Goal: Task Accomplishment & Management: Complete application form

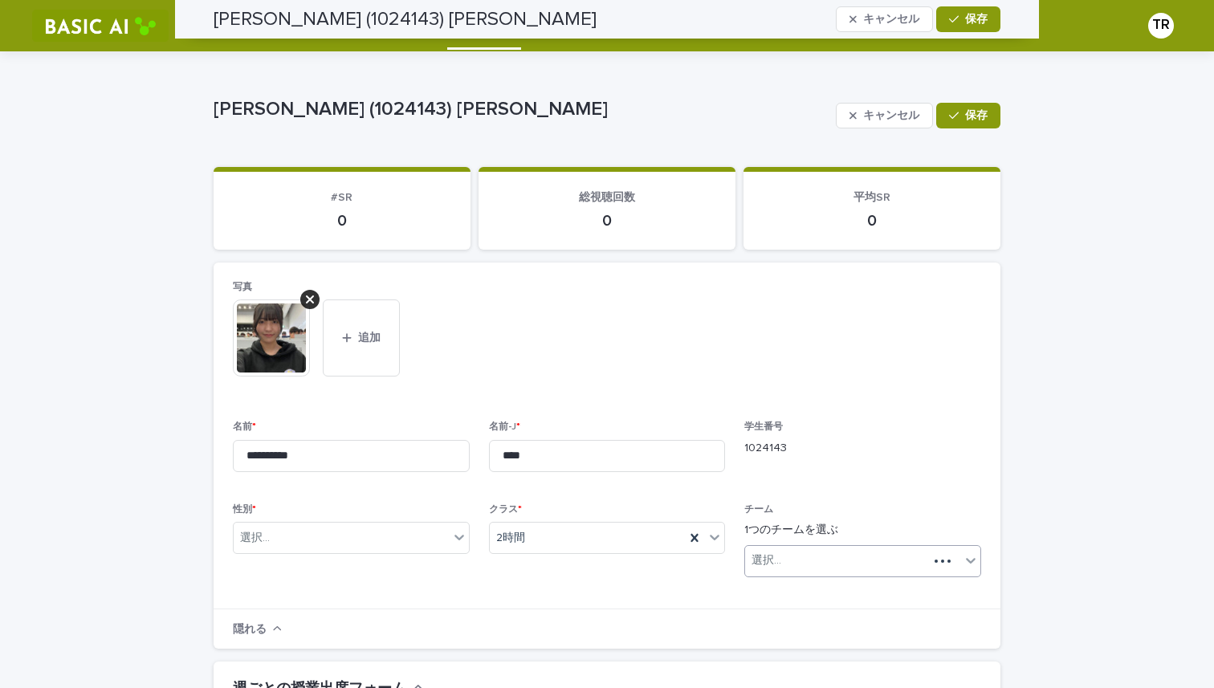
scroll to position [399, 0]
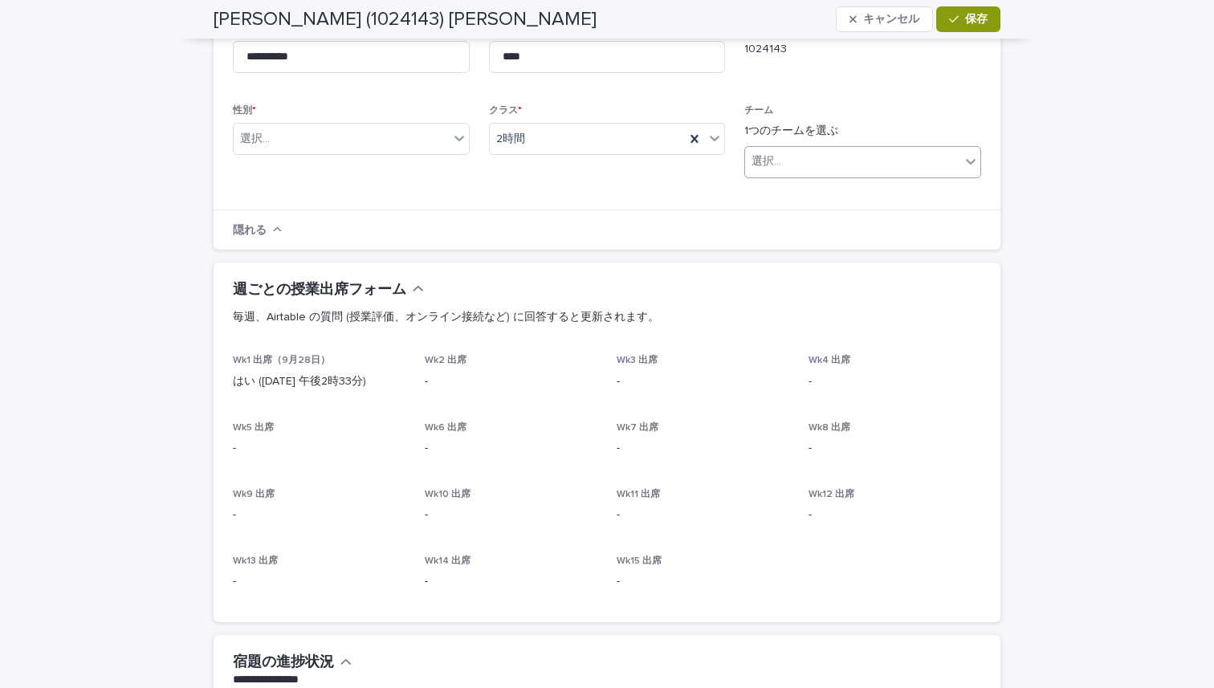
click at [782, 170] on div "選択..." at bounding box center [852, 162] width 215 height 26
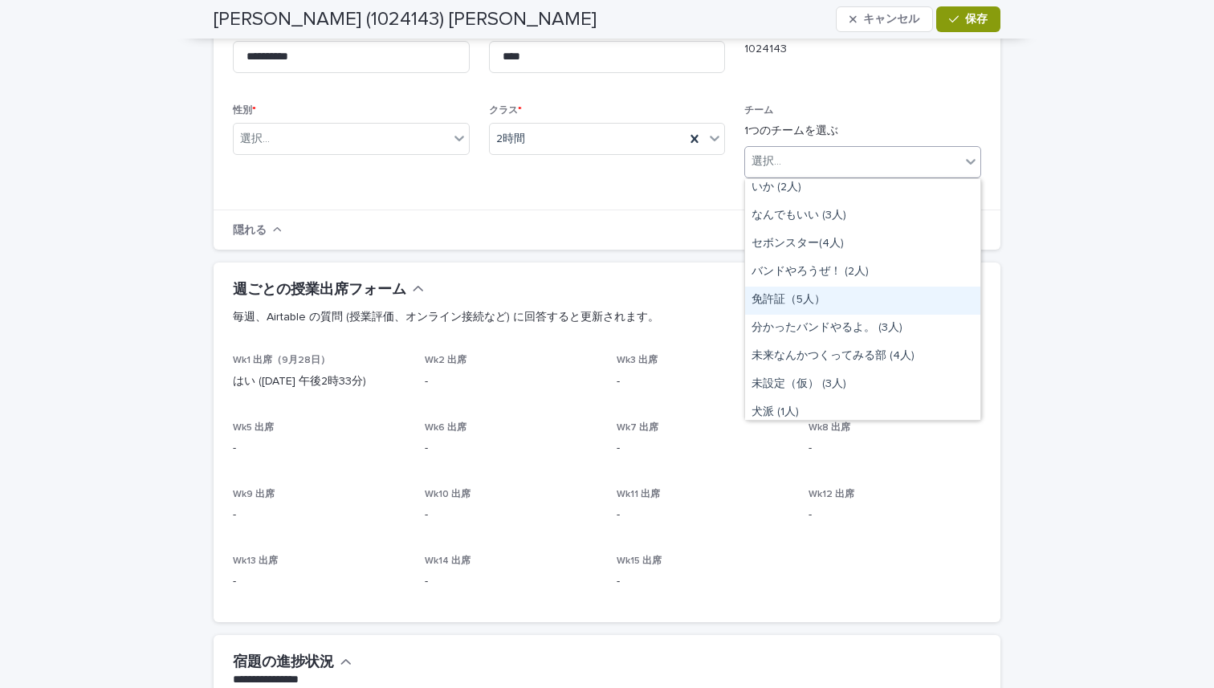
scroll to position [255, 0]
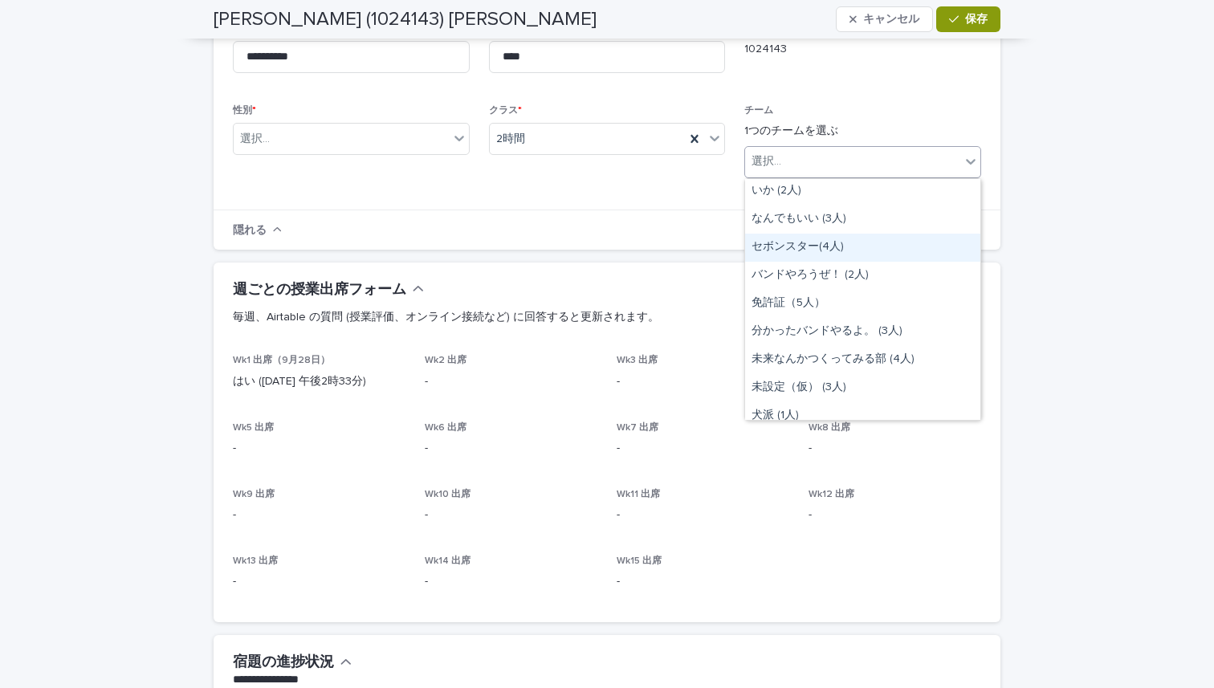
click at [803, 251] on font "セボンスター(4人)" at bounding box center [798, 246] width 92 height 11
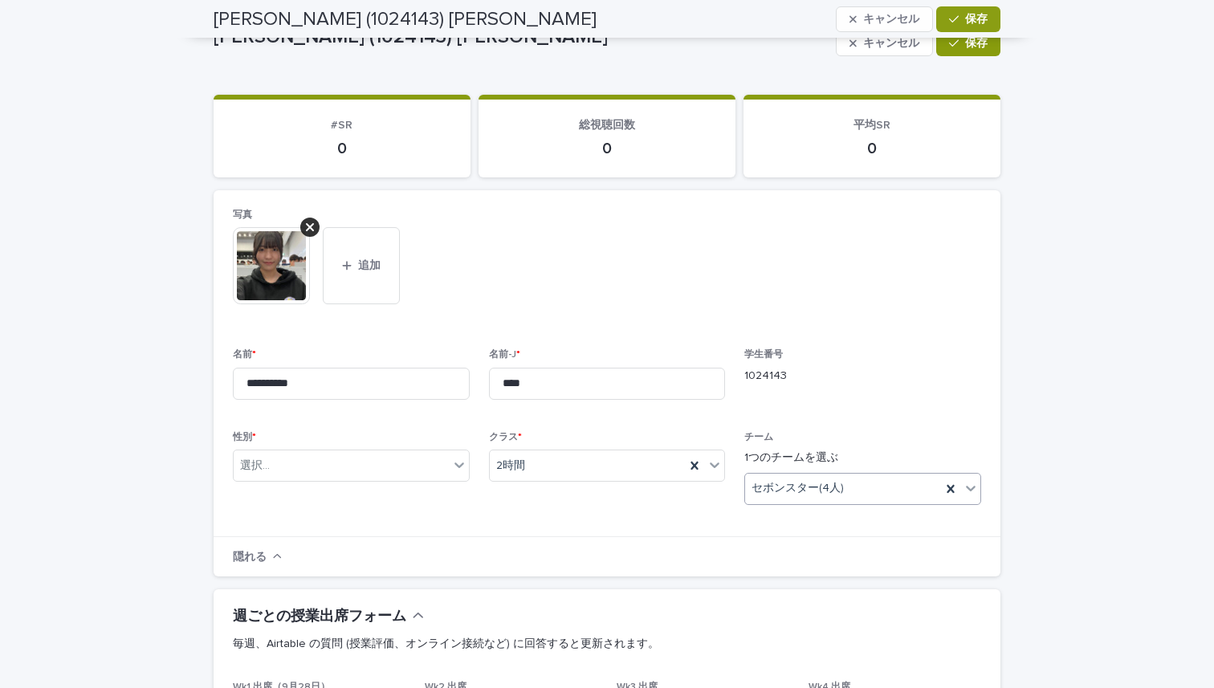
scroll to position [0, 0]
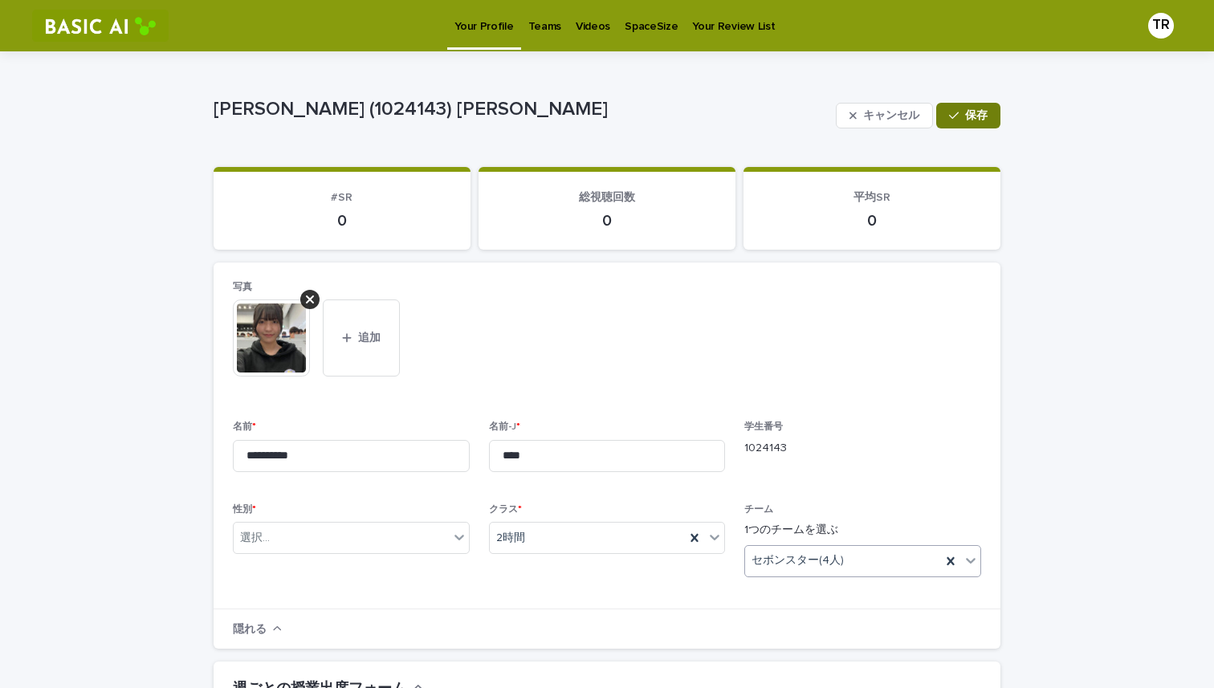
click at [965, 108] on button "保存" at bounding box center [968, 116] width 64 height 26
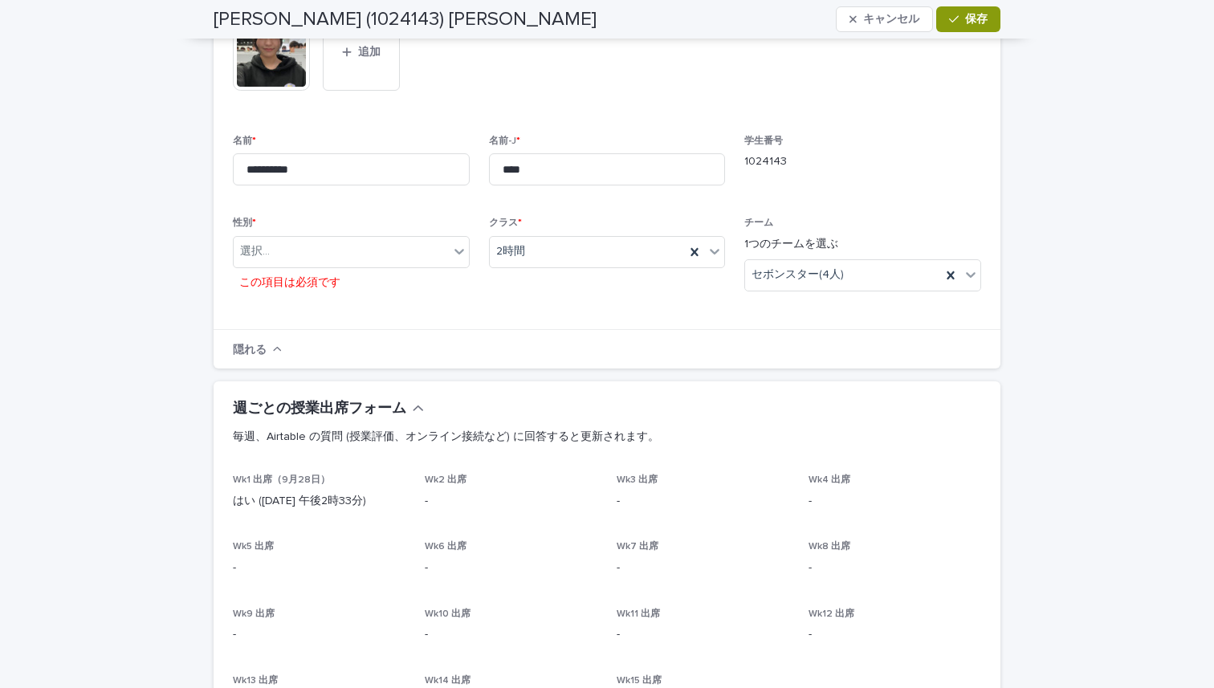
scroll to position [292, 0]
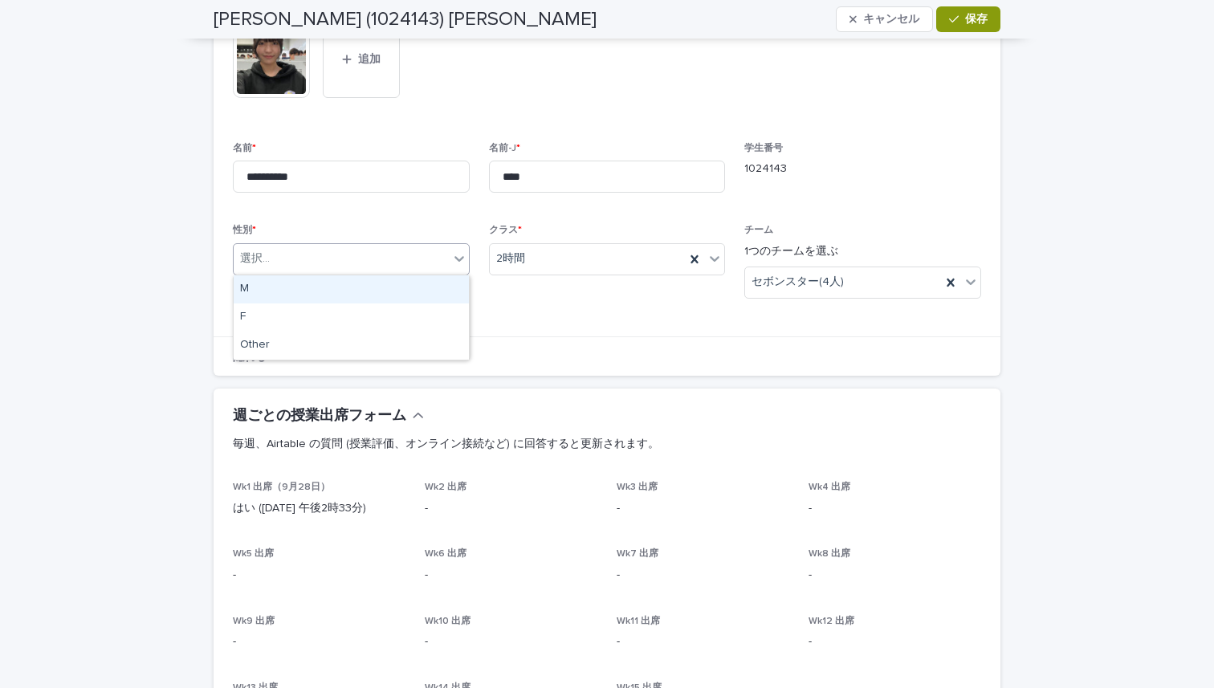
click at [319, 271] on div "選択..." at bounding box center [341, 259] width 215 height 26
click at [309, 312] on div "F" at bounding box center [351, 317] width 235 height 28
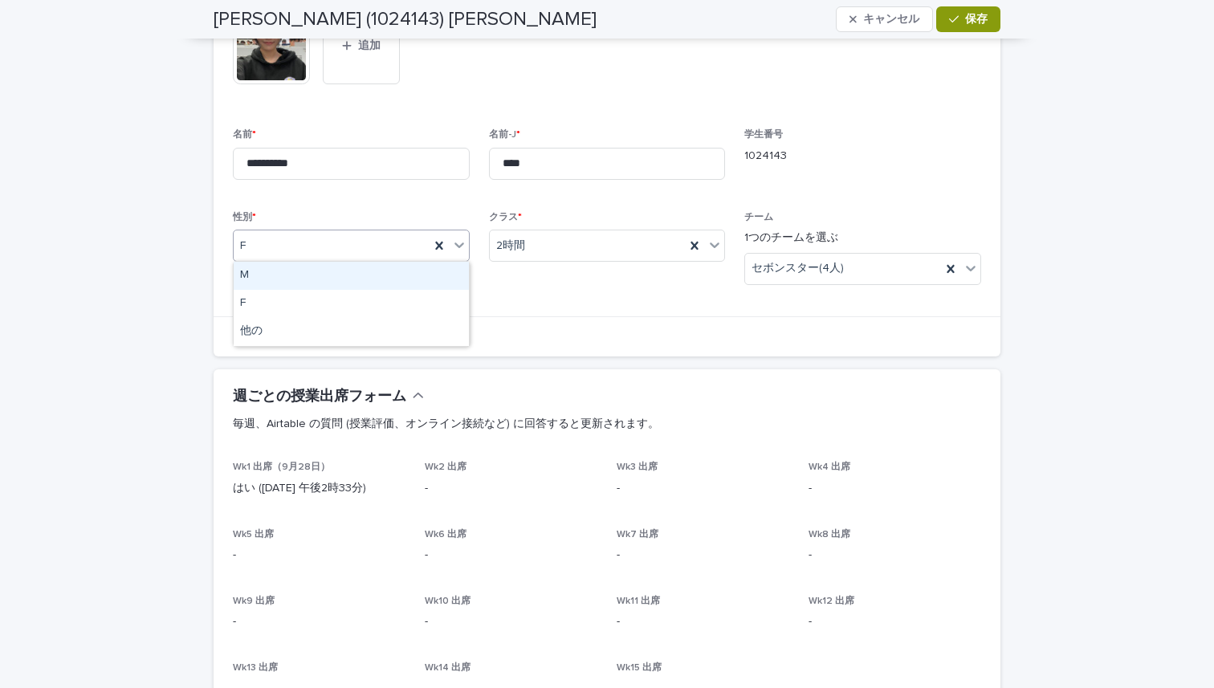
click at [458, 242] on icon at bounding box center [459, 245] width 16 height 16
click at [434, 242] on icon at bounding box center [439, 246] width 16 height 16
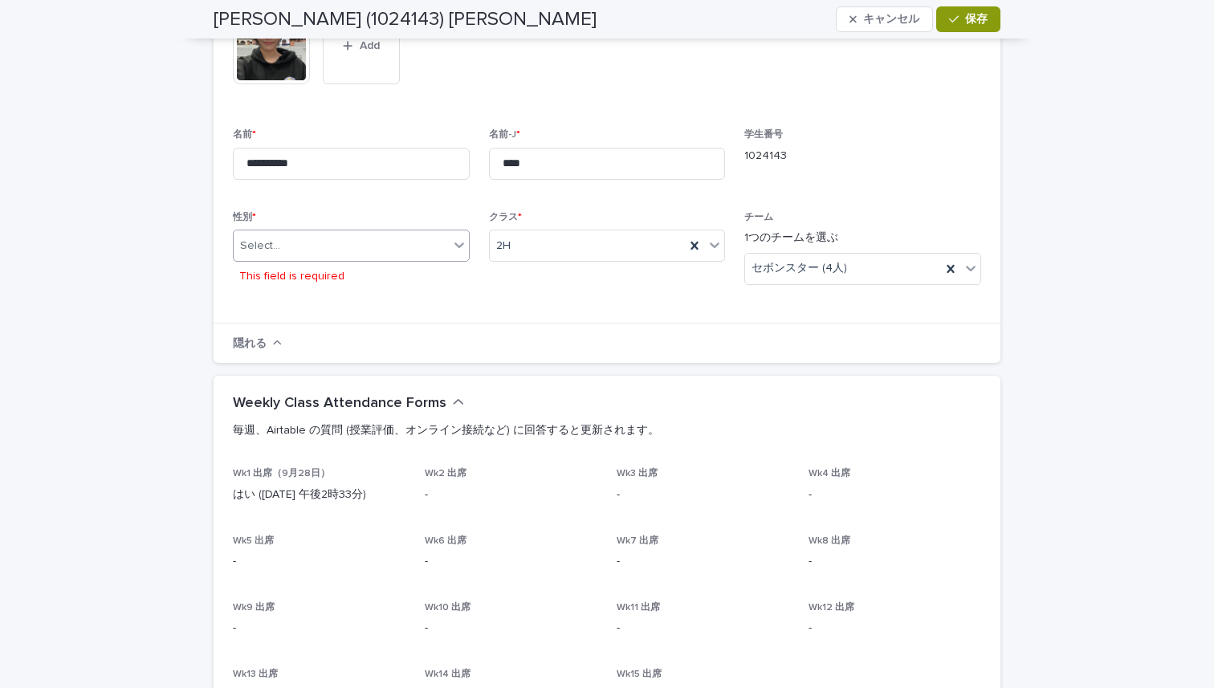
scroll to position [295, 0]
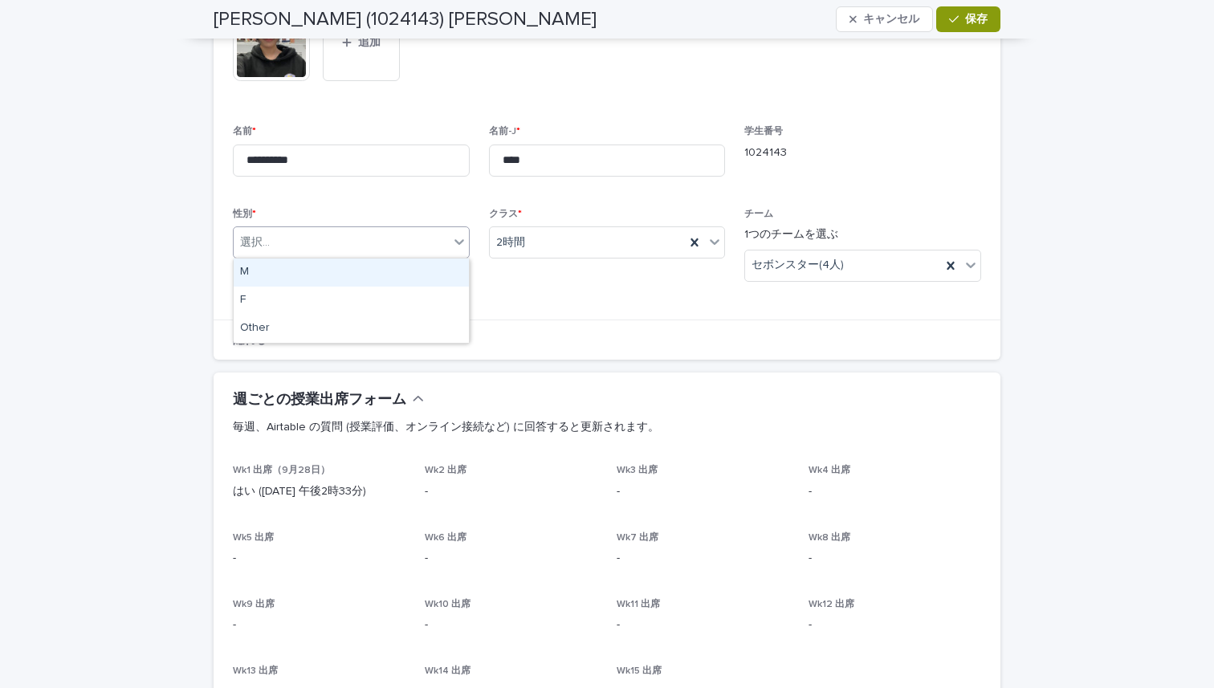
click at [456, 238] on icon at bounding box center [459, 242] width 16 height 16
click at [418, 292] on div "F" at bounding box center [351, 301] width 235 height 28
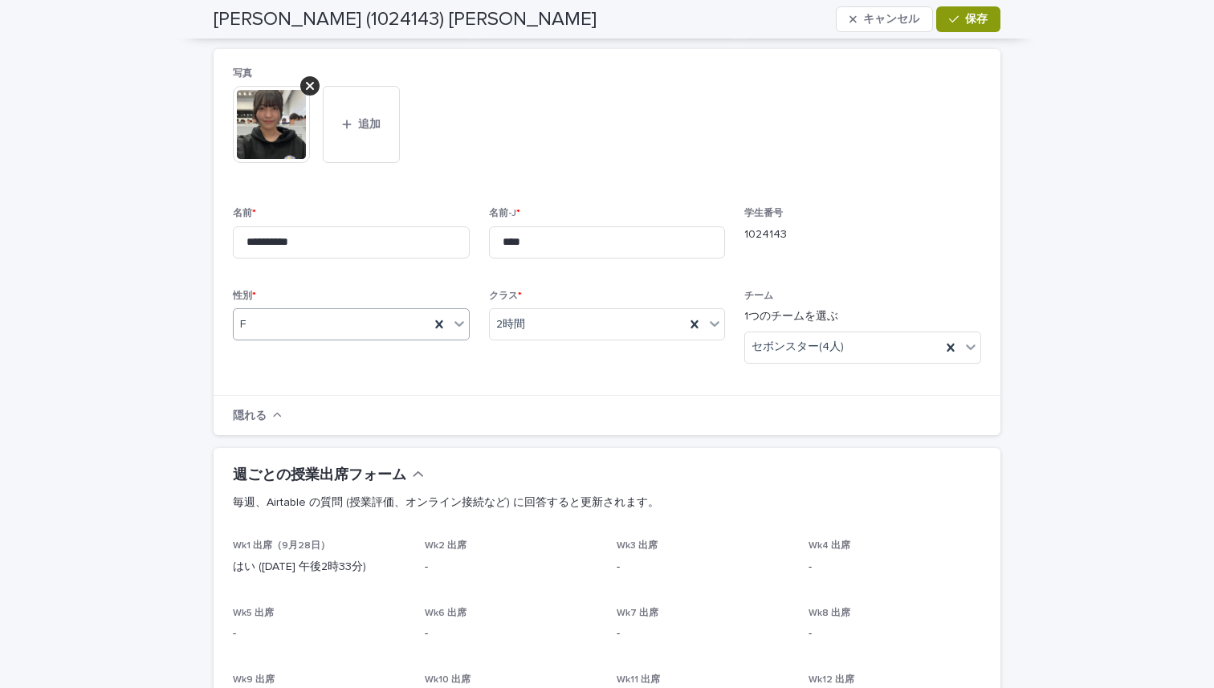
scroll to position [210, 0]
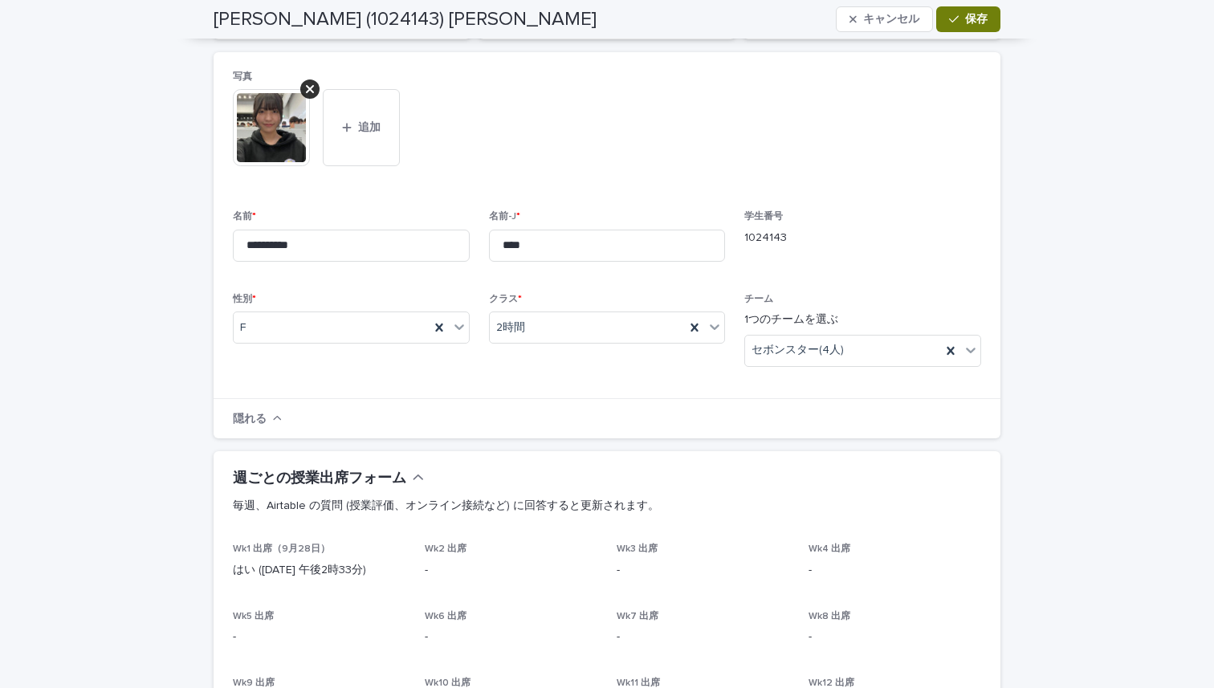
click at [971, 18] on font "保存" at bounding box center [976, 19] width 22 height 11
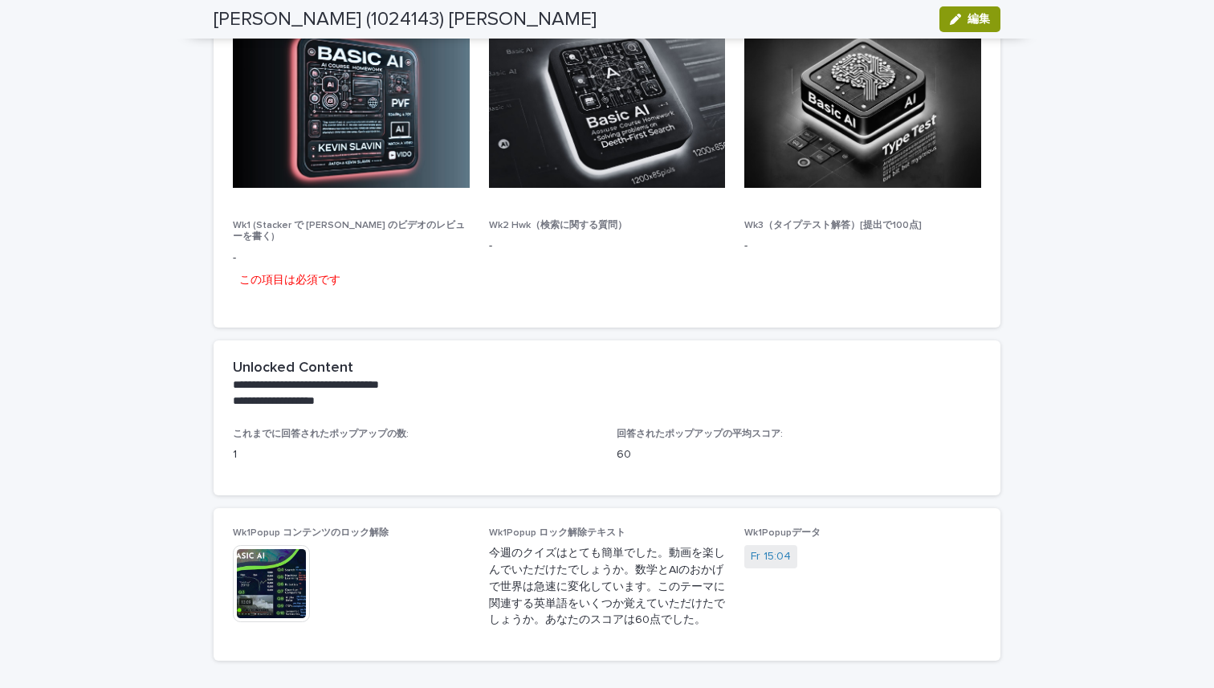
scroll to position [1192, 0]
